Goal: Task Accomplishment & Management: Manage account settings

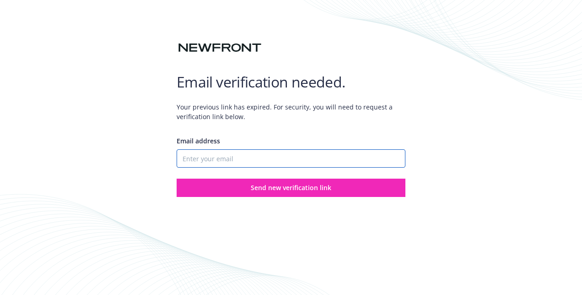
click at [228, 162] on input "Email address" at bounding box center [291, 158] width 229 height 18
type input "[PERSON_NAME][EMAIL_ADDRESS][PERSON_NAME][PERSON_NAME][DOMAIN_NAME]"
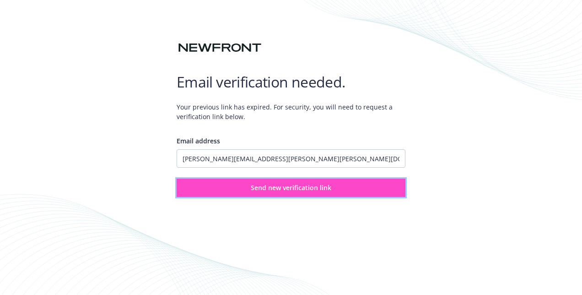
click at [270, 184] on span "Send new verification link" at bounding box center [291, 187] width 81 height 9
